Goal: Task Accomplishment & Management: Complete application form

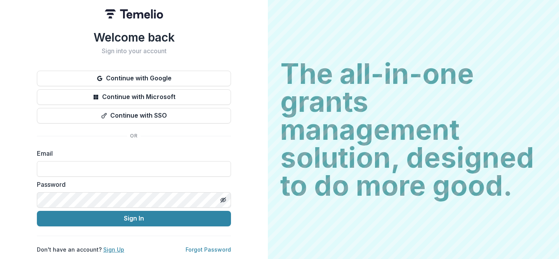
click at [116, 246] on link "Sign Up" at bounding box center [113, 249] width 21 height 7
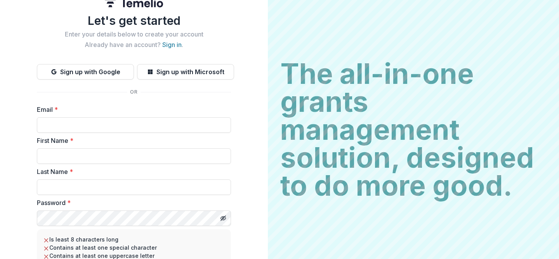
scroll to position [10, 0]
click at [98, 123] on input "Email *" at bounding box center [134, 126] width 194 height 16
paste input "**********"
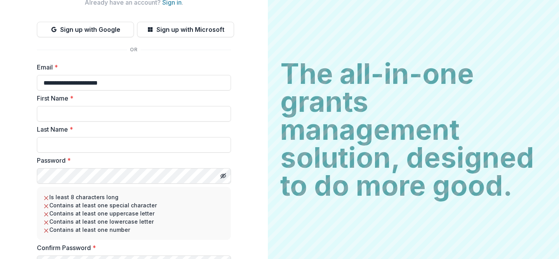
scroll to position [54, 0]
type input "**********"
click at [71, 123] on form "**********" at bounding box center [134, 177] width 194 height 230
click at [69, 110] on input "First Name *" at bounding box center [134, 114] width 194 height 16
type input "****"
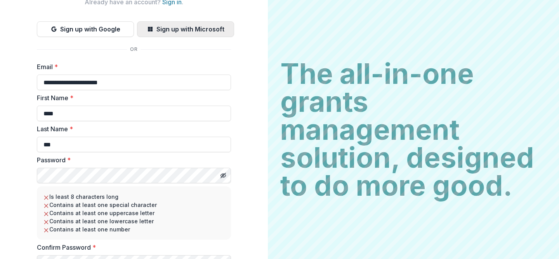
type input "***"
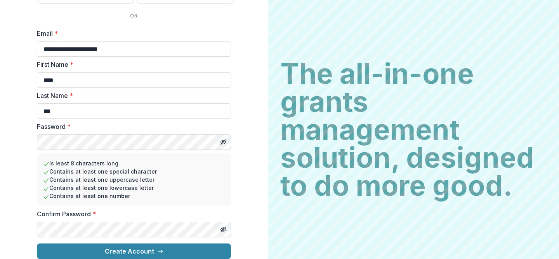
click at [117, 254] on div "**********" at bounding box center [134, 86] width 268 height 346
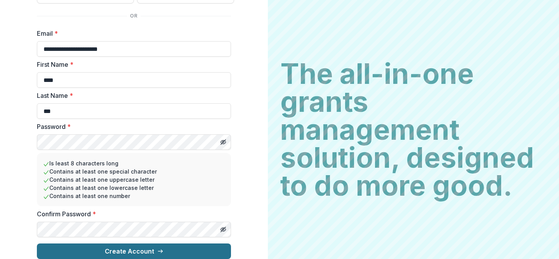
click at [115, 248] on button "Create Account" at bounding box center [134, 252] width 194 height 16
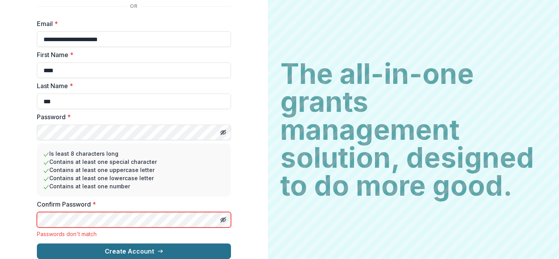
scroll to position [103, 0]
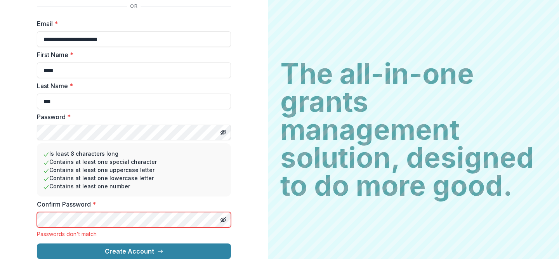
click at [37, 244] on button "Create Account" at bounding box center [134, 252] width 194 height 16
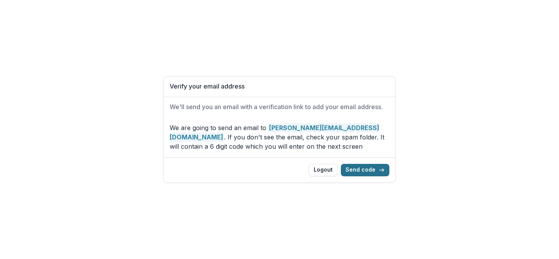
click at [367, 170] on button "Send code" at bounding box center [365, 170] width 49 height 12
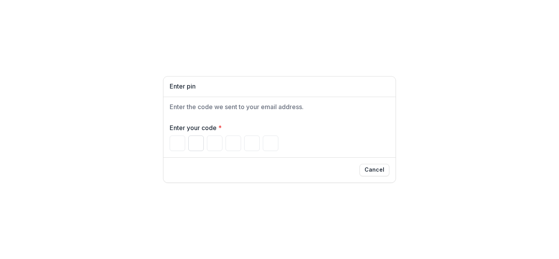
paste input "******"
type input "*"
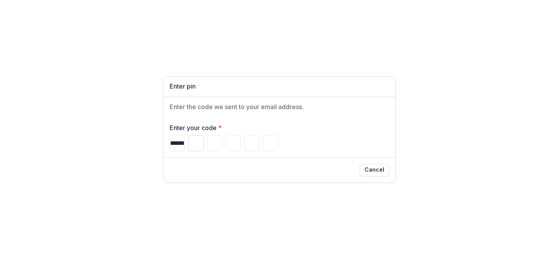
type input "*"
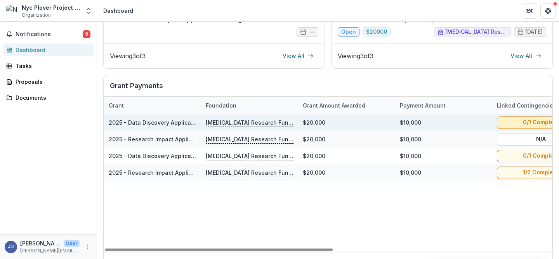
click at [507, 122] on button "0/1 Complete" at bounding box center [541, 122] width 88 height 12
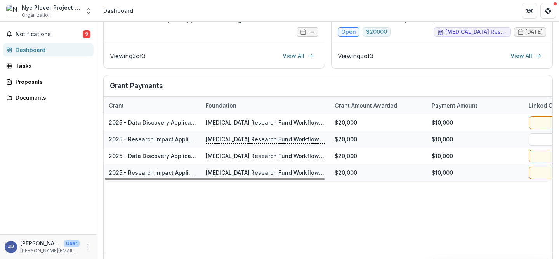
drag, startPoint x: 297, startPoint y: 104, endPoint x: 329, endPoint y: 106, distance: 31.5
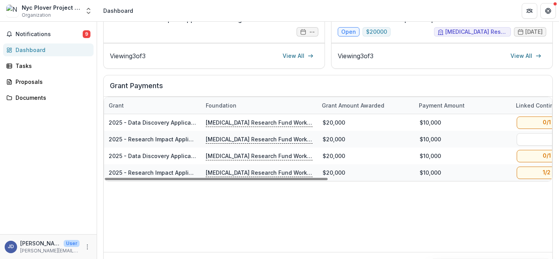
drag, startPoint x: 329, startPoint y: 106, endPoint x: 310, endPoint y: 103, distance: 18.8
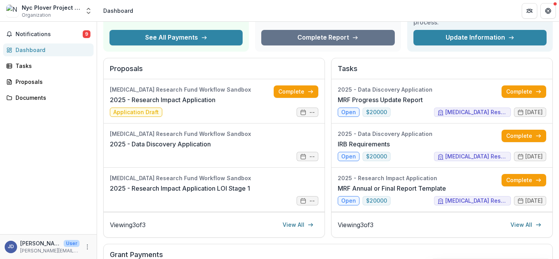
scroll to position [63, 0]
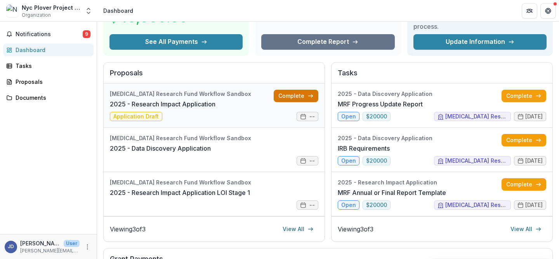
click at [300, 94] on link "Complete" at bounding box center [296, 96] width 45 height 12
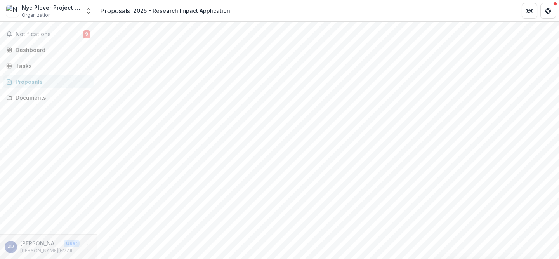
click at [35, 81] on div "Proposals" at bounding box center [52, 82] width 72 height 8
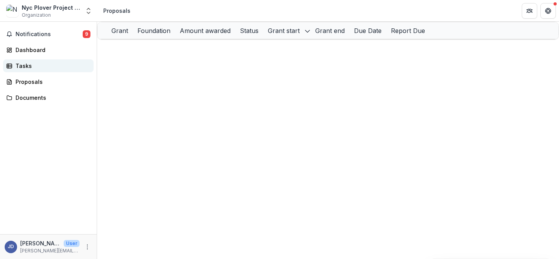
click at [47, 66] on div "Tasks" at bounding box center [52, 66] width 72 height 8
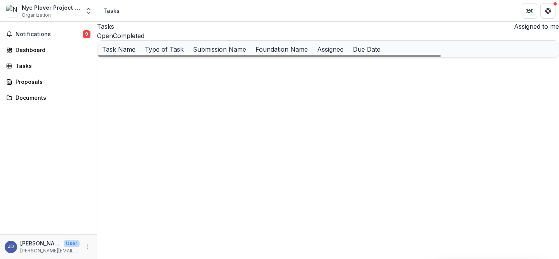
click at [141, 86] on u "IRB Requirements" at bounding box center [127, 83] width 50 height 7
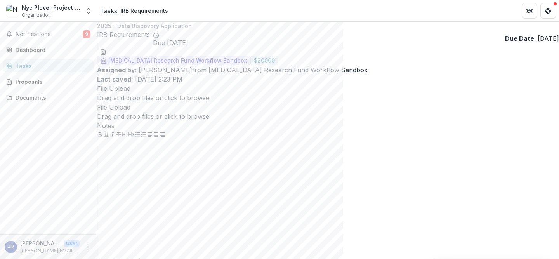
scroll to position [1, 0]
click at [59, 65] on div "Tasks" at bounding box center [52, 66] width 72 height 8
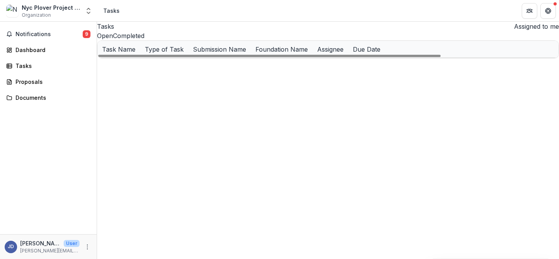
click at [145, 40] on button "Completed" at bounding box center [128, 35] width 31 height 9
click at [113, 40] on button "Open" at bounding box center [105, 35] width 16 height 9
click at [43, 94] on div "Documents" at bounding box center [52, 98] width 72 height 8
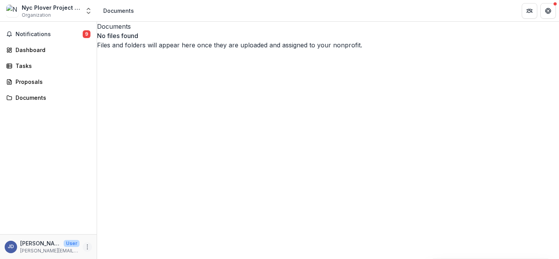
click at [87, 248] on icon "More" at bounding box center [87, 247] width 6 height 6
click at [128, 231] on link "Settings" at bounding box center [138, 230] width 83 height 13
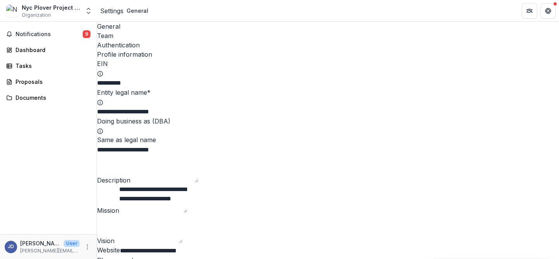
click at [139, 31] on div "Team" at bounding box center [328, 35] width 462 height 9
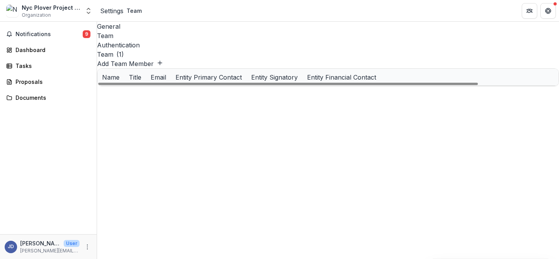
click at [163, 59] on button "Add Team Member" at bounding box center [130, 63] width 66 height 9
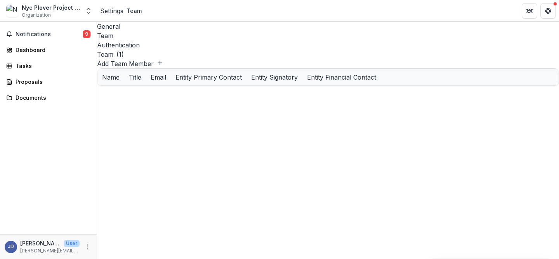
scroll to position [18, 0]
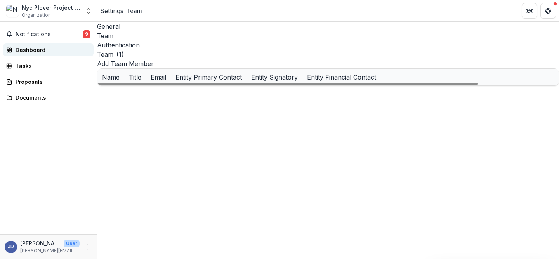
click at [44, 49] on div "Dashboard" at bounding box center [52, 50] width 72 height 8
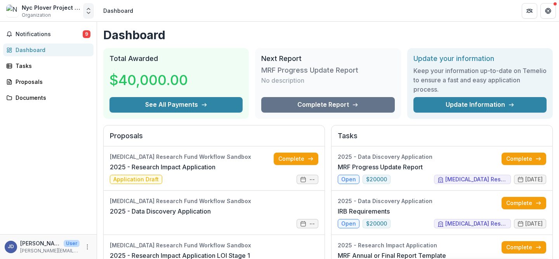
click at [87, 16] on button "Open entity switcher" at bounding box center [88, 11] width 11 height 16
click at [57, 18] on div "Nyc Plover Project Inc Organization Nonprofits Nyc Plover Project Inc Nyc Plove…" at bounding box center [48, 11] width 91 height 16
click at [88, 16] on button "Open entity switcher" at bounding box center [88, 11] width 11 height 16
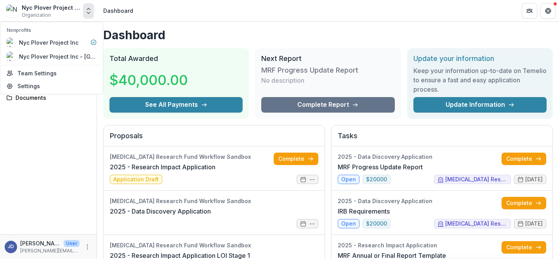
click at [88, 16] on button "Open entity switcher" at bounding box center [88, 11] width 11 height 16
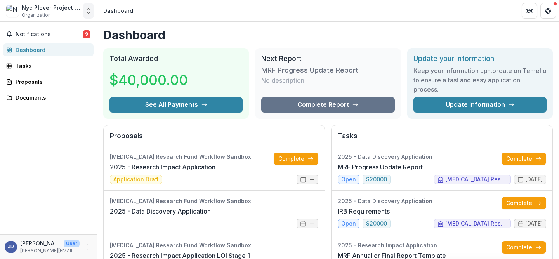
click at [89, 10] on icon "Open entity switcher" at bounding box center [89, 11] width 8 height 8
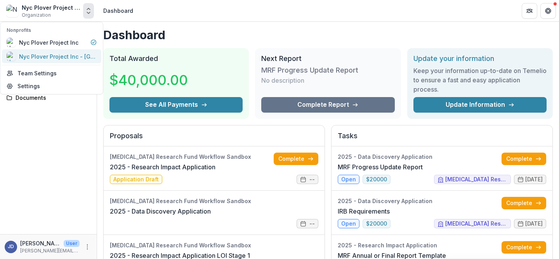
click at [68, 57] on div "Nyc Plover Project Inc - [GEOGRAPHIC_DATA]" at bounding box center [58, 56] width 78 height 8
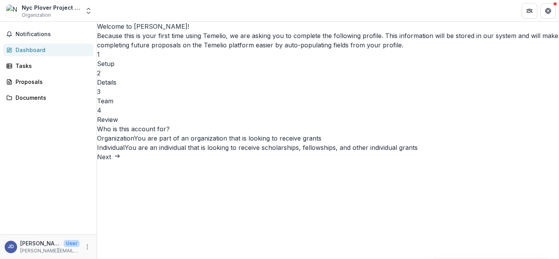
click at [97, 143] on span at bounding box center [97, 143] width 0 height 0
click at [120, 162] on button "Next" at bounding box center [108, 156] width 23 height 9
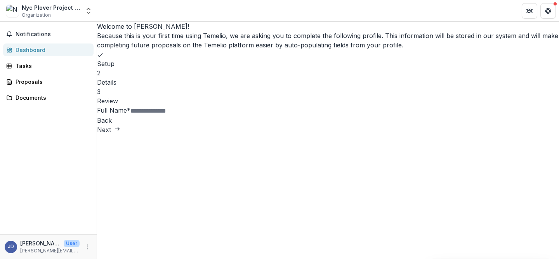
click at [193, 116] on input "Full Name *" at bounding box center [162, 110] width 62 height 9
type input "********"
click at [120, 134] on button "Next" at bounding box center [108, 129] width 23 height 9
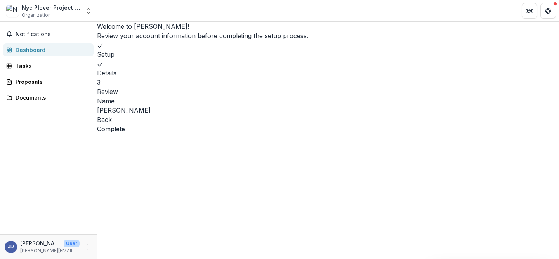
click at [125, 134] on button "Complete" at bounding box center [111, 128] width 28 height 9
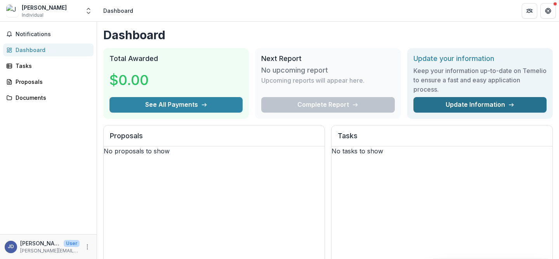
click at [449, 109] on link "Update Information" at bounding box center [480, 105] width 133 height 16
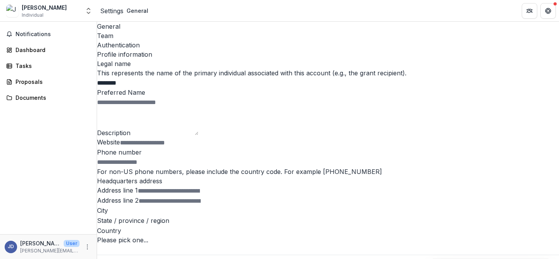
click at [143, 31] on div "Team" at bounding box center [328, 35] width 462 height 9
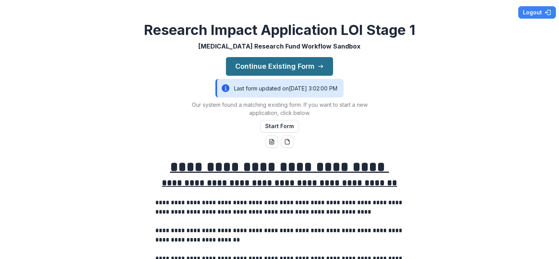
click at [271, 67] on button "Continue Existing Form" at bounding box center [279, 66] width 107 height 19
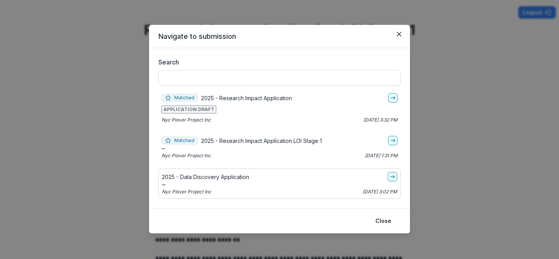
click at [443, 134] on div "Navigate to submission Search Matched 2025 - Research Impact Application APPLIC…" at bounding box center [279, 129] width 559 height 259
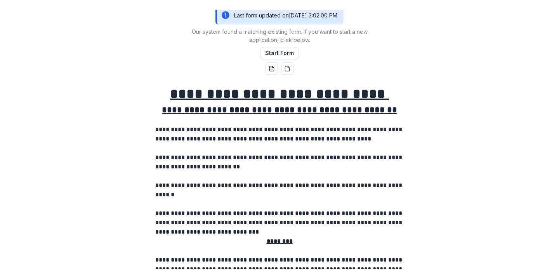
scroll to position [82, 0]
